Goal: Task Accomplishment & Management: Manage account settings

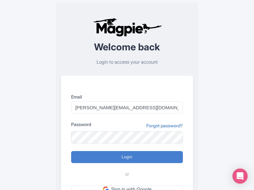
type input "Logging in..."
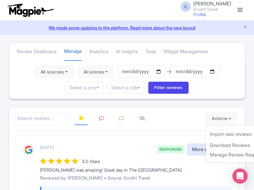
click at [214, 134] on link "Import new reviews" at bounding box center [243, 134] width 75 height 12
